Goal: Task Accomplishment & Management: Manage account settings

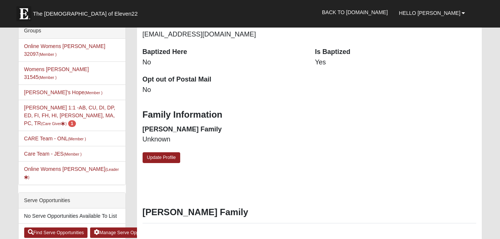
scroll to position [193, 0]
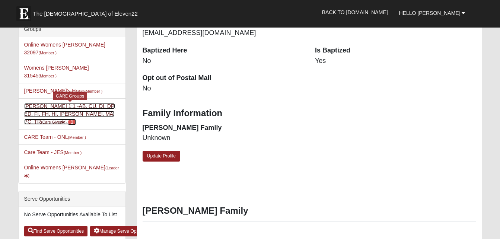
click at [95, 103] on link "Angela Boulineau 1:1 -AB, CU, DI, DP, ED, FI, FH, HI, LI, MA, PC, TR (Care Give…" at bounding box center [69, 114] width 91 height 22
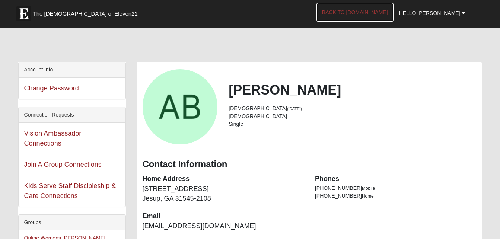
click at [391, 12] on link "Back to [DOMAIN_NAME]" at bounding box center [354, 12] width 77 height 19
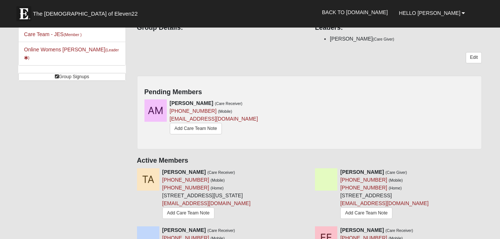
scroll to position [168, 0]
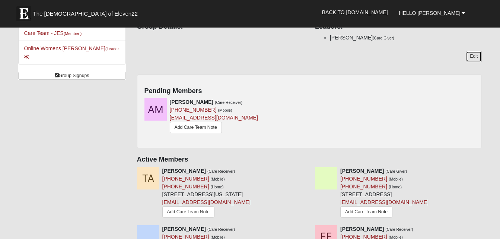
click at [476, 53] on link "Edit" at bounding box center [473, 56] width 16 height 11
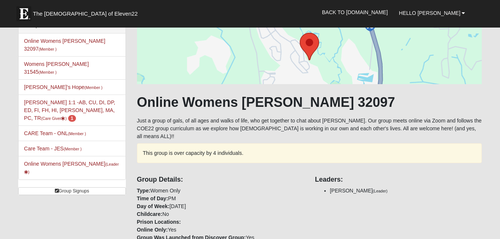
scroll to position [54, 0]
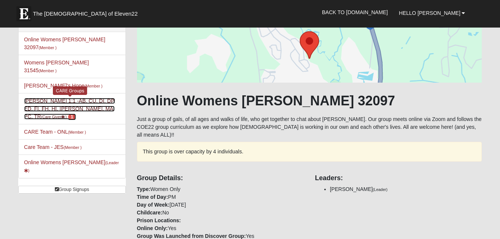
click at [41, 98] on link "[PERSON_NAME] 1:1 -AB, CU, DI, DP, ED, FI, FH, HI, LI, MA, PC, TR (Care Giver )…" at bounding box center [69, 109] width 91 height 22
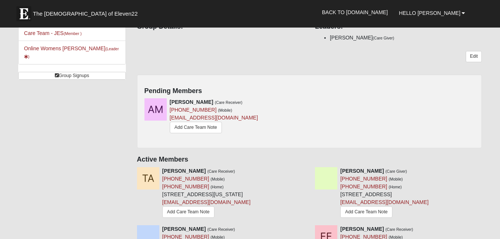
scroll to position [170, 0]
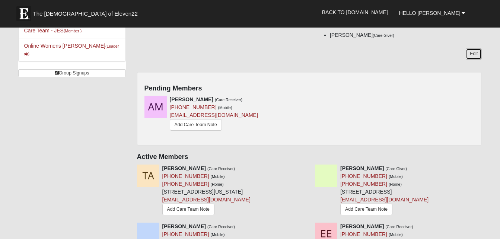
click at [473, 53] on link "Edit" at bounding box center [473, 53] width 16 height 11
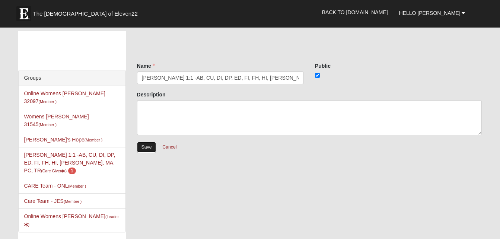
click at [146, 145] on input "Save" at bounding box center [146, 147] width 19 height 11
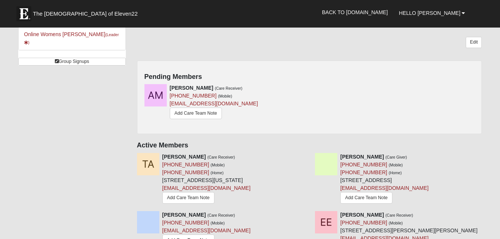
scroll to position [181, 0]
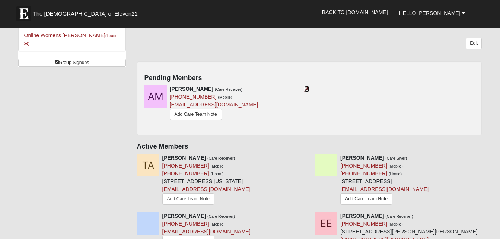
click at [305, 89] on icon at bounding box center [306, 88] width 5 height 5
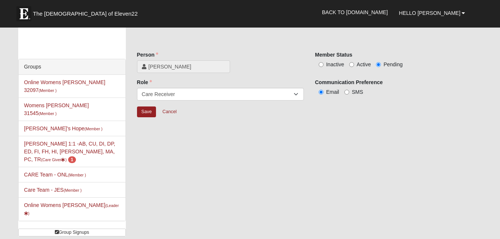
scroll to position [7, 0]
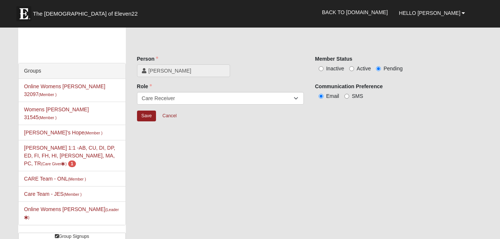
click at [349, 69] on div "Inactive Active Pending" at bounding box center [398, 68] width 167 height 8
click at [352, 68] on input "Active" at bounding box center [351, 68] width 5 height 5
radio input "true"
click at [145, 119] on input "Save" at bounding box center [146, 115] width 19 height 11
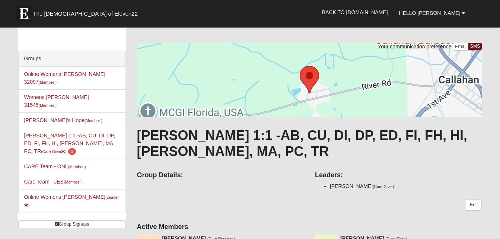
scroll to position [20, 0]
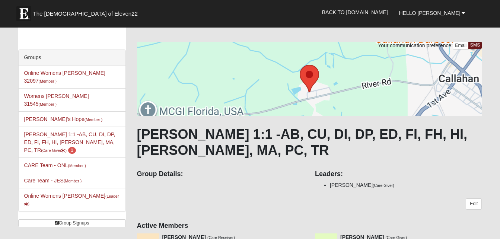
click at [54, 126] on li "[PERSON_NAME] 1:1 -AB, CU, DI, DP, ED, FI, FH, HI, LI, MA, PC, TR (Care Giver )…" at bounding box center [72, 141] width 107 height 31
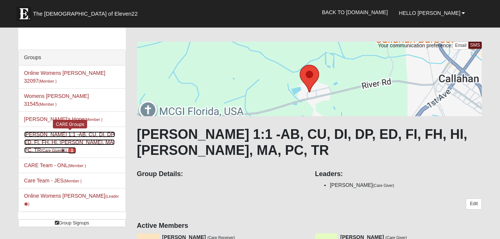
click at [73, 131] on link "[PERSON_NAME] 1:1 -AB, CU, DI, DP, ED, FI, FH, HI, LI, MA, PC, TR (Care Giver )…" at bounding box center [69, 142] width 91 height 22
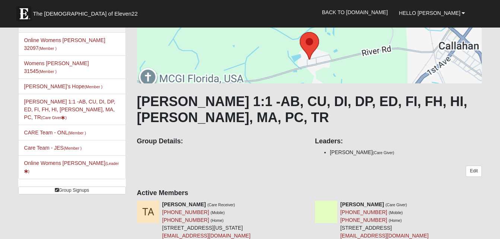
scroll to position [51, 0]
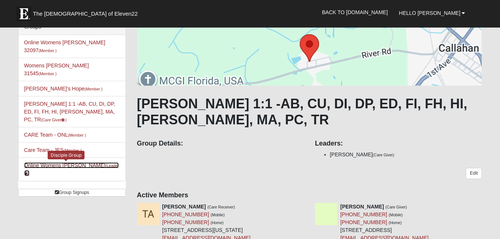
click at [96, 163] on small "(Leader )" at bounding box center [71, 169] width 95 height 12
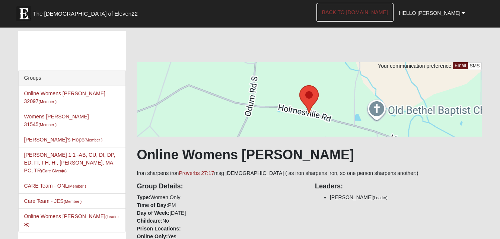
click at [372, 9] on link "Back to [DOMAIN_NAME]" at bounding box center [354, 12] width 77 height 19
